Goal: Task Accomplishment & Management: Use online tool/utility

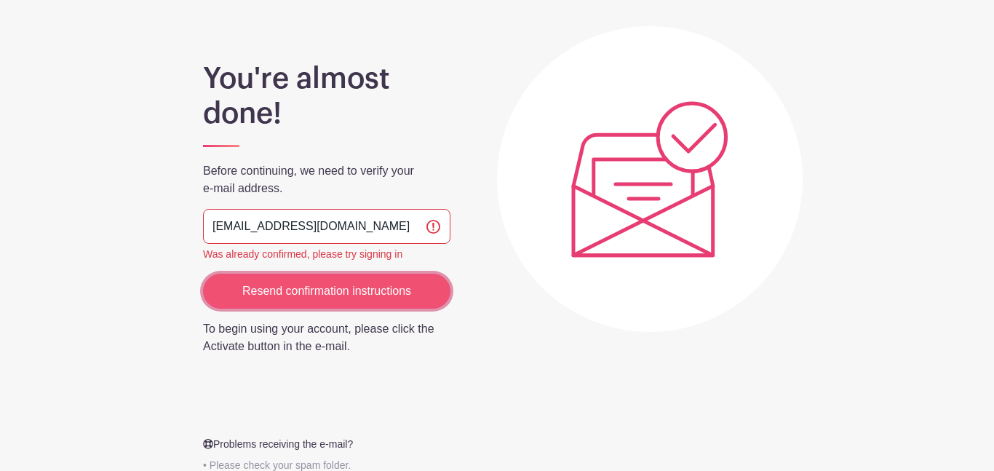
click at [389, 294] on input "Resend confirmation instructions" at bounding box center [326, 291] width 247 height 35
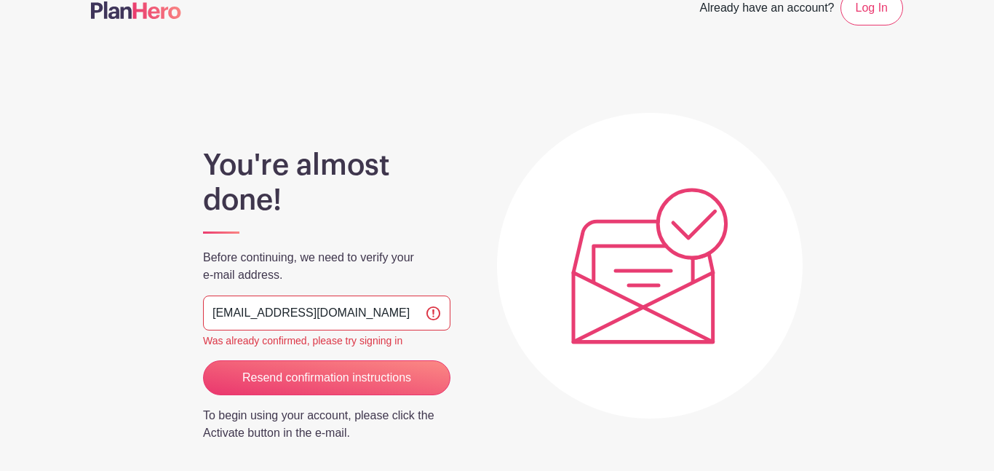
scroll to position [28, 0]
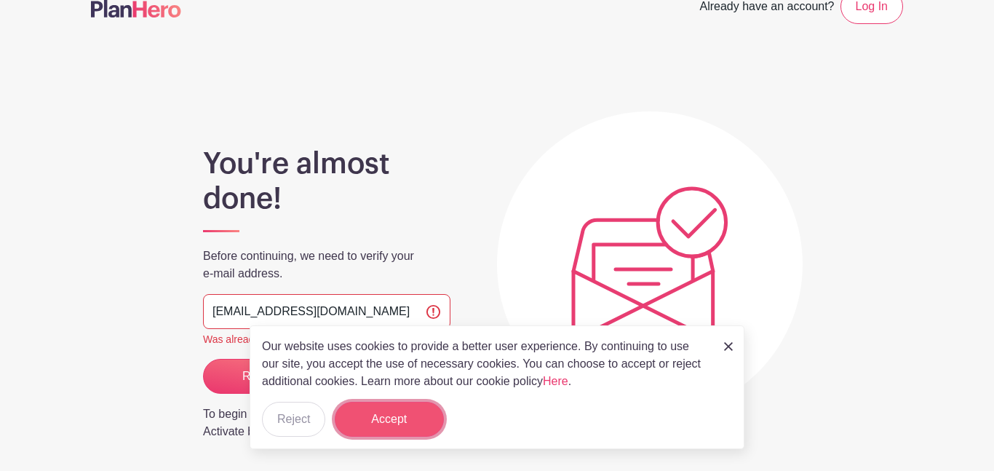
click at [376, 423] on button "Accept" at bounding box center [389, 419] width 109 height 35
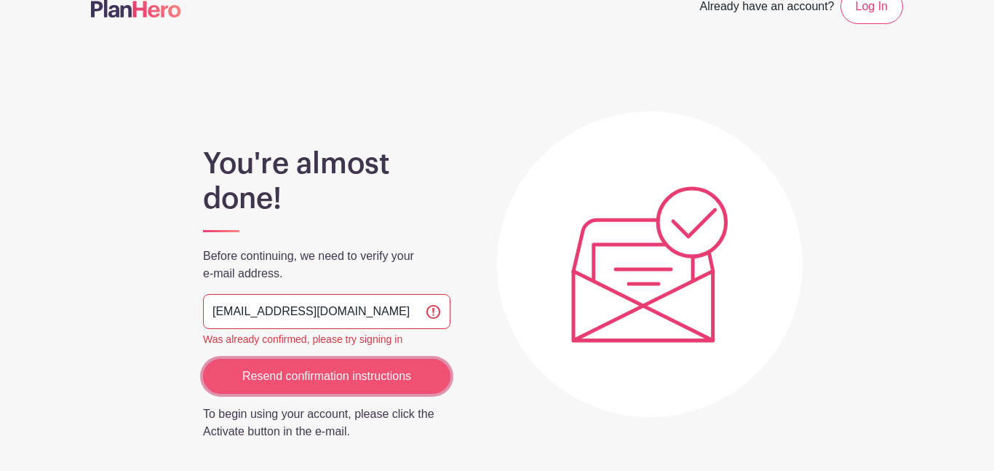
click at [352, 388] on input "Resend confirmation instructions" at bounding box center [326, 376] width 247 height 35
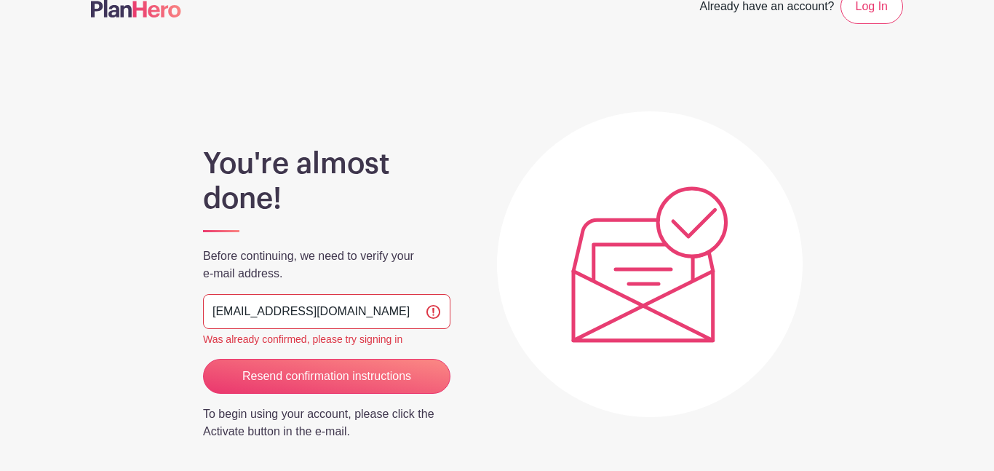
scroll to position [0, 0]
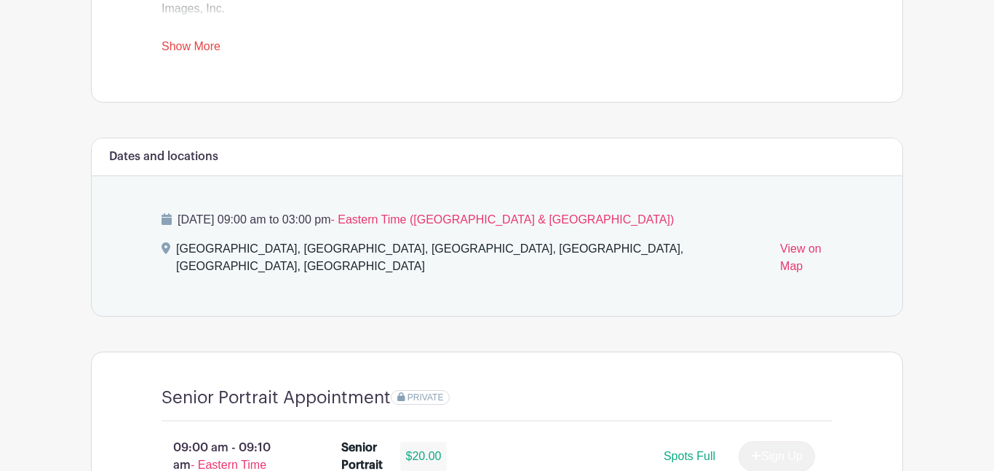
scroll to position [668, 0]
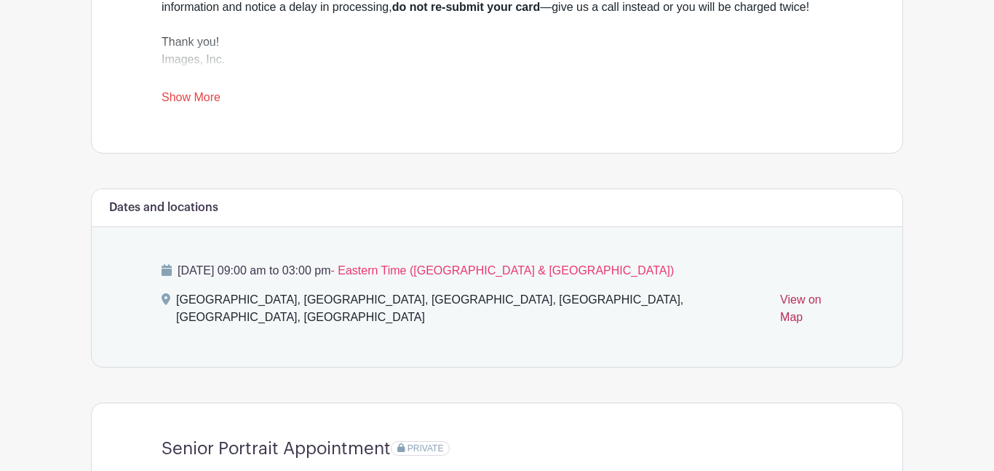
click at [780, 296] on link "View on Map" at bounding box center [806, 311] width 52 height 41
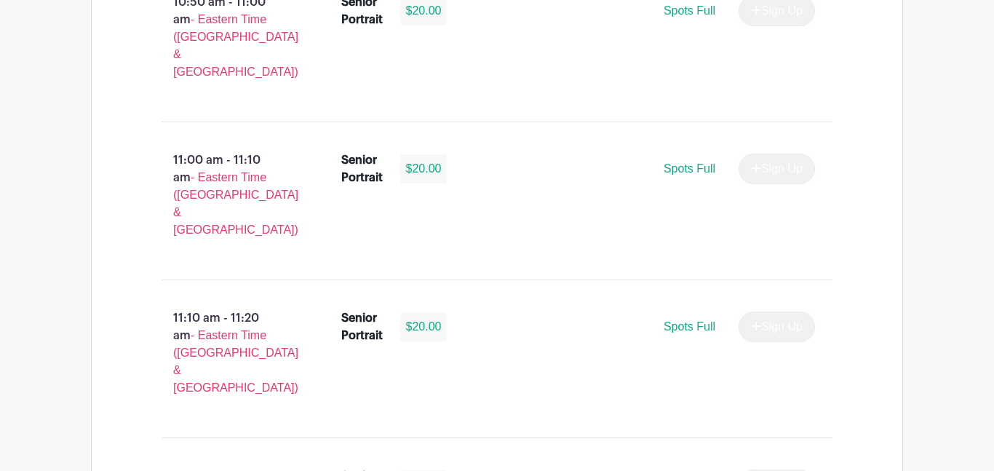
scroll to position [2905, 0]
